Goal: Information Seeking & Learning: Learn about a topic

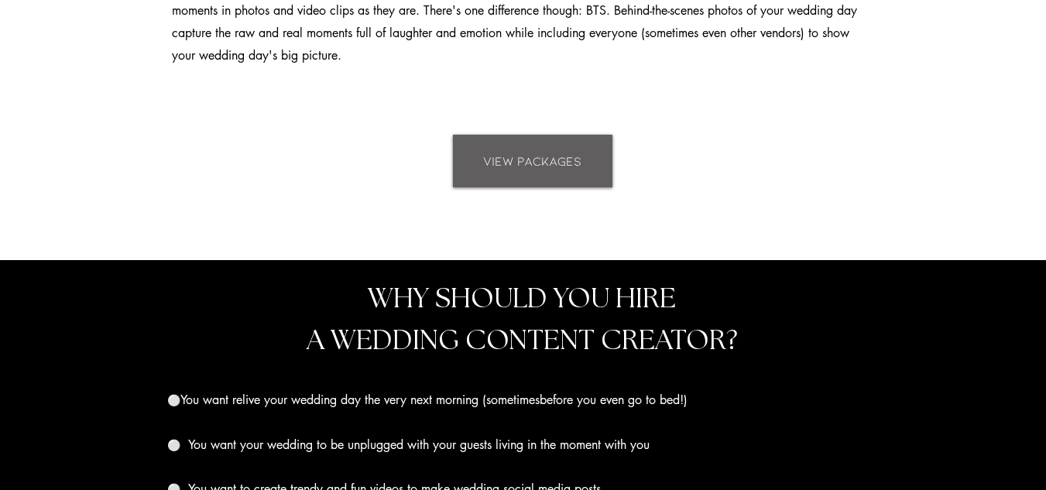
click at [561, 162] on span "VIEW PACKAGES" at bounding box center [532, 161] width 98 height 17
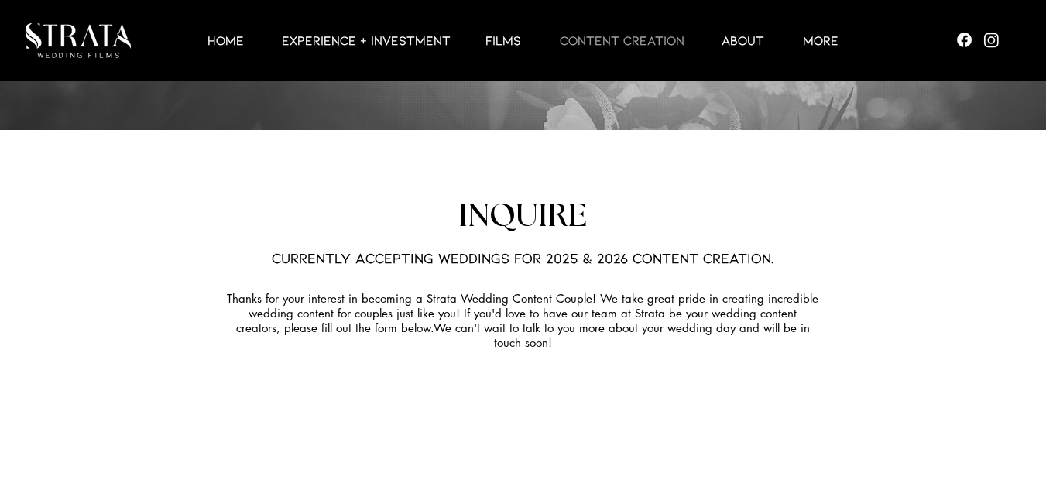
scroll to position [4163, 0]
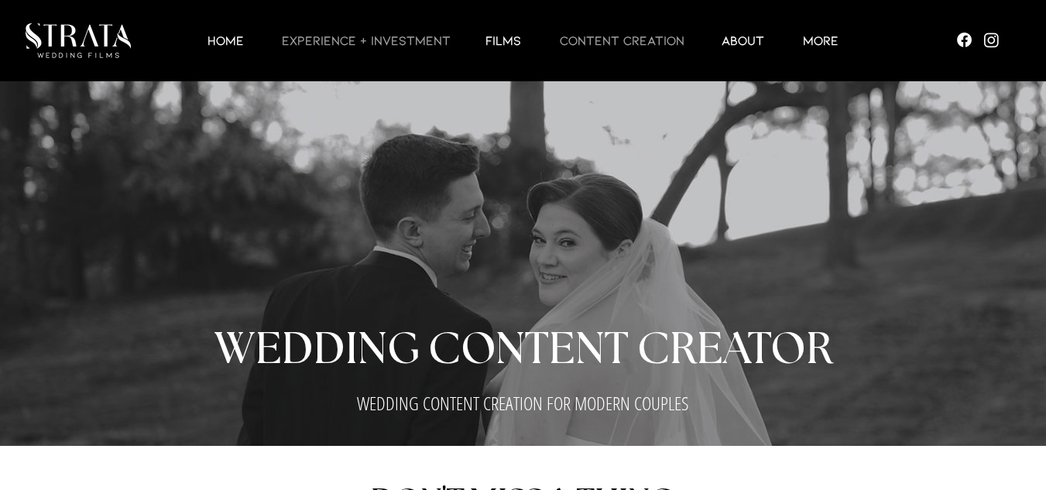
click at [380, 42] on p "EXPERIENCE + INVESTMENT" at bounding box center [366, 40] width 184 height 19
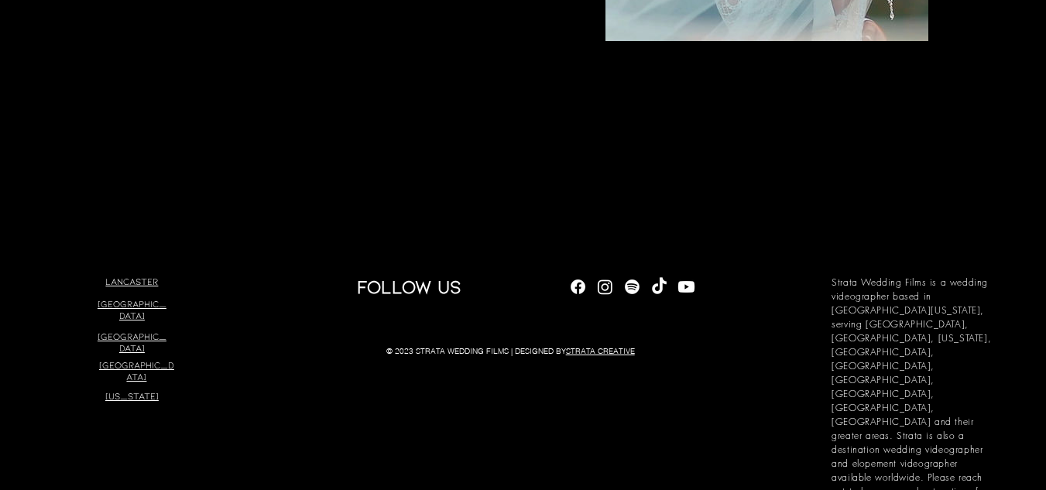
scroll to position [5246, 0]
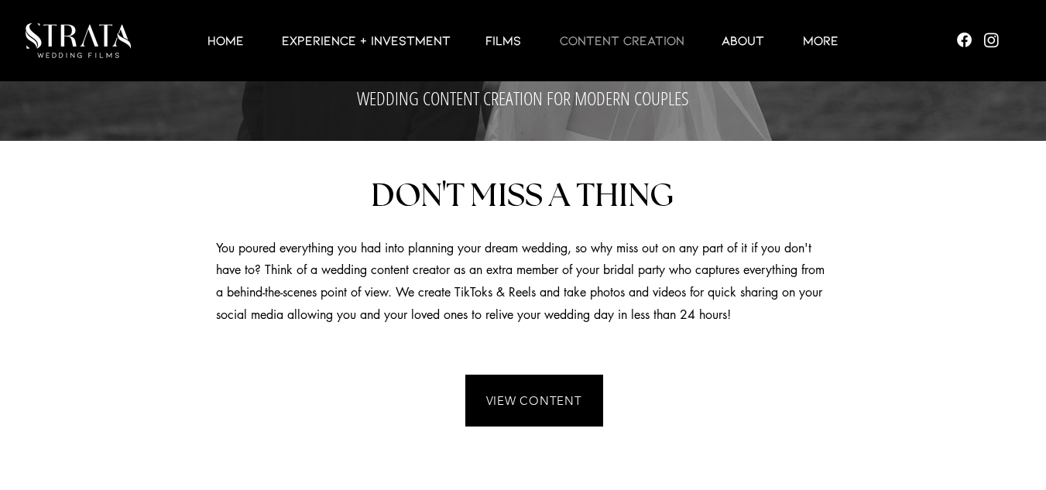
scroll to position [310, 0]
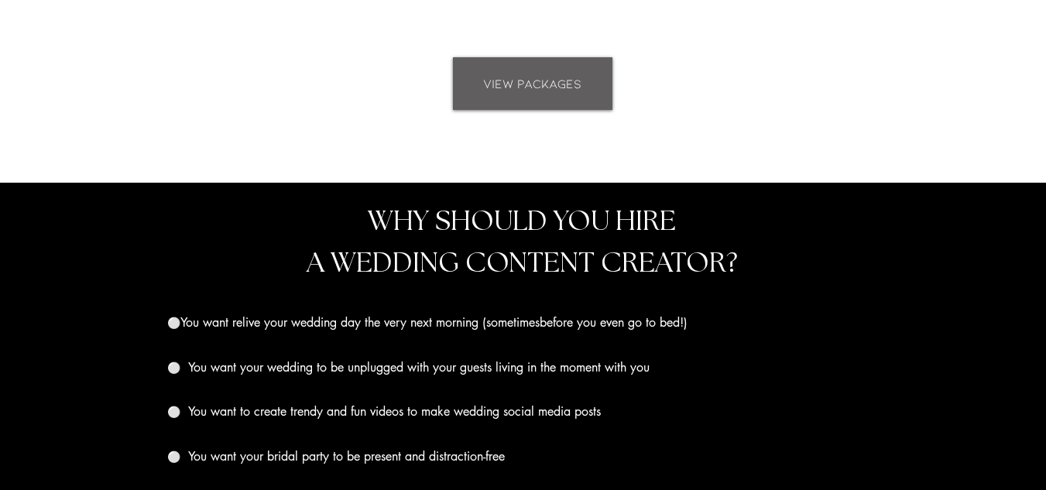
click at [534, 88] on span "VIEW PACKAGES" at bounding box center [532, 83] width 98 height 17
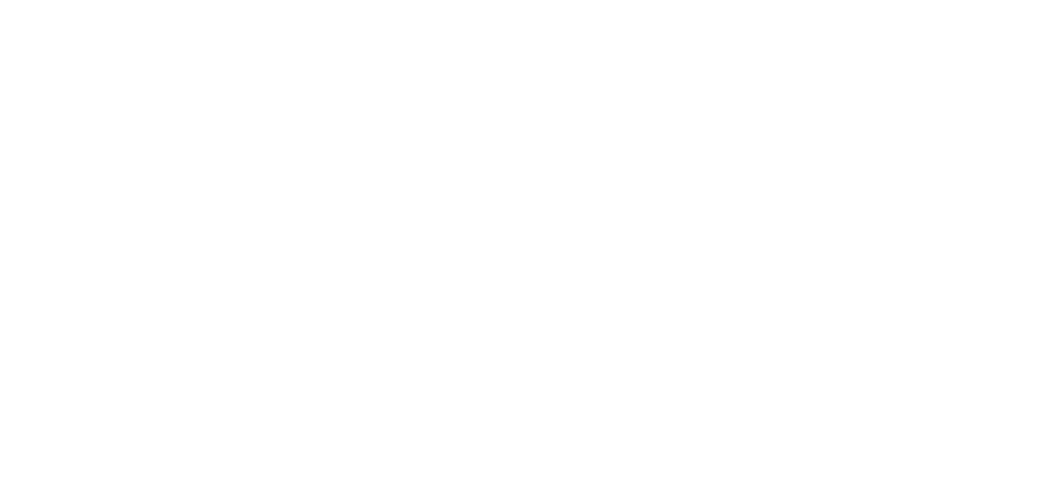
scroll to position [4916, 0]
